Goal: Task Accomplishment & Management: Complete application form

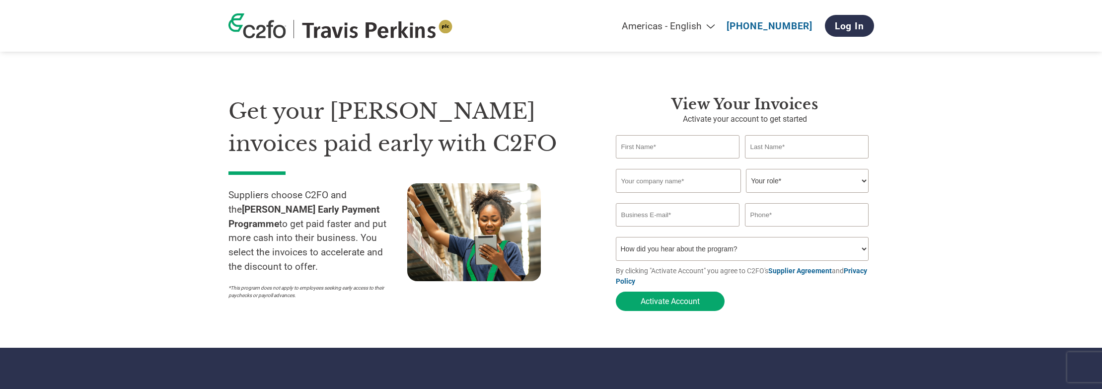
select select "en-[GEOGRAPHIC_DATA]"
click at [660, 148] on input "text" at bounding box center [678, 146] width 124 height 23
type input "[PERSON_NAME]"
type input "Clean and Retrieve Ltd"
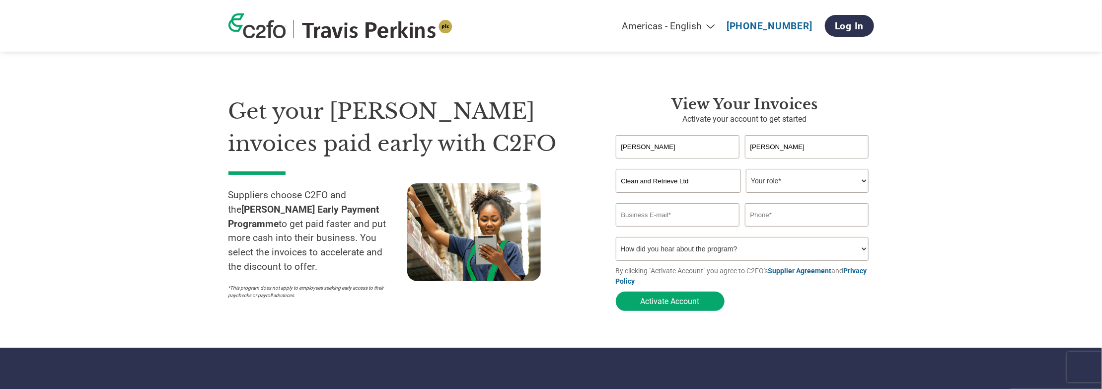
type input "[PERSON_NAME][EMAIL_ADDRESS][DOMAIN_NAME]"
type input "07717077055"
click at [678, 220] on input "[PERSON_NAME][EMAIL_ADDRESS][DOMAIN_NAME]" at bounding box center [678, 214] width 124 height 23
type input "[PERSON_NAME][EMAIL_ADDRESS][DOMAIN_NAME]"
click at [766, 178] on select "Your role* CFO Controller Credit Manager Finance Director Treasurer CEO Preside…" at bounding box center [807, 181] width 123 height 24
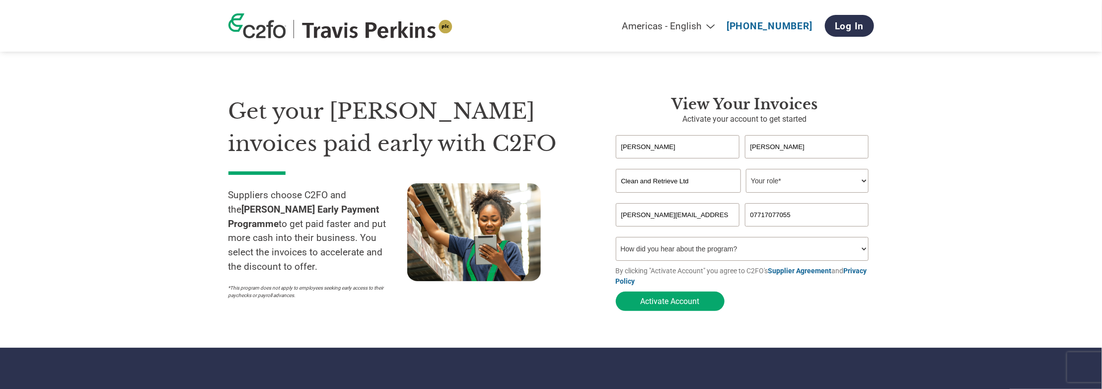
select select "FINANCE_DIRECTOR"
click at [746, 170] on select "Your role* CFO Controller Credit Manager Finance Director Treasurer CEO Preside…" at bounding box center [807, 181] width 123 height 24
click at [703, 311] on button "Activate Account" at bounding box center [670, 300] width 109 height 19
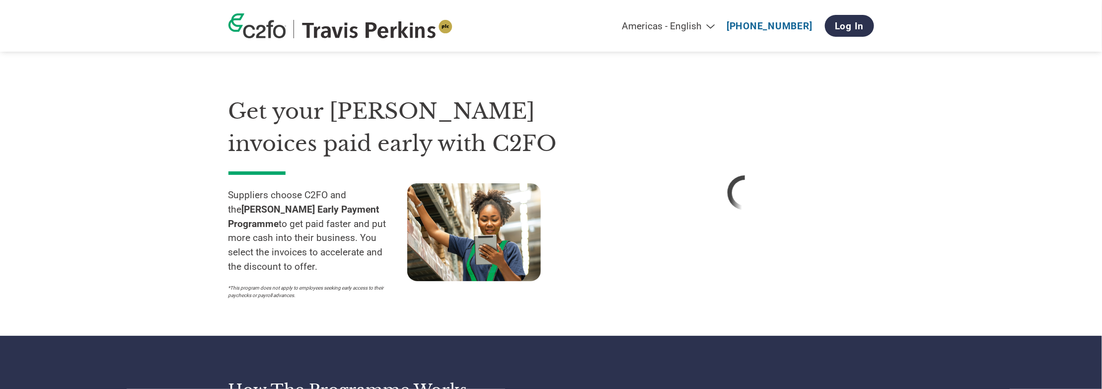
select select "en-[GEOGRAPHIC_DATA]"
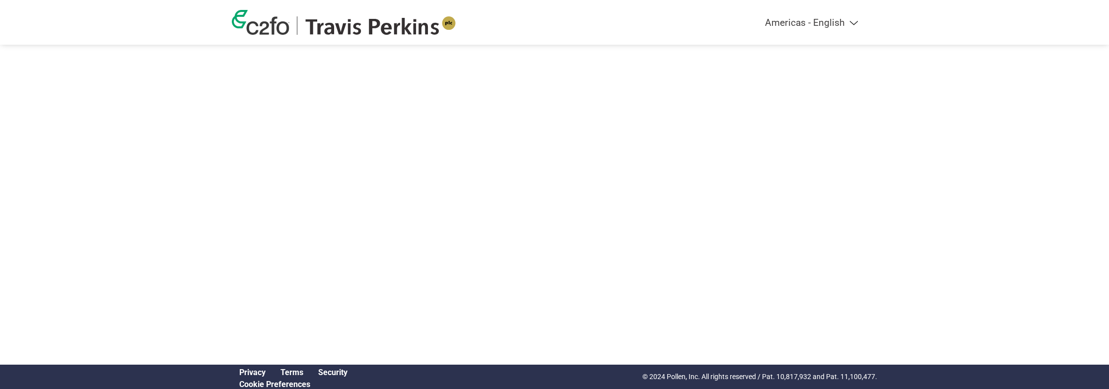
select select "en-[GEOGRAPHIC_DATA]"
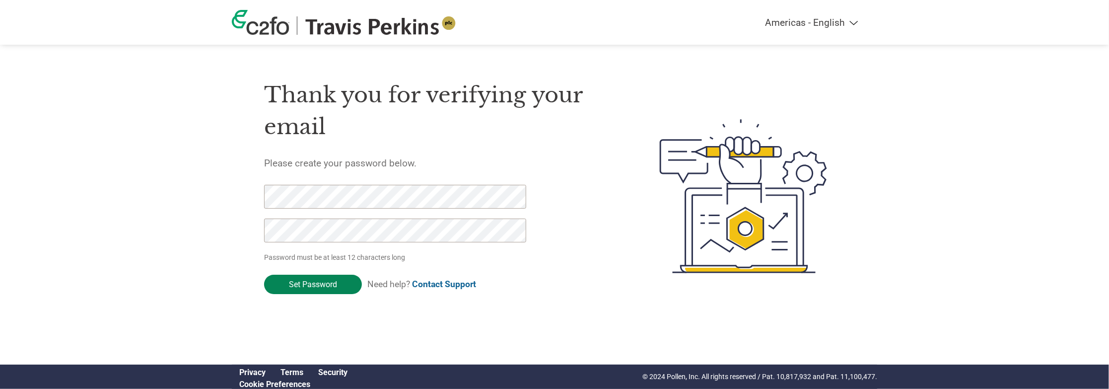
click at [319, 289] on input "Set Password" at bounding box center [313, 284] width 98 height 19
